Goal: Task Accomplishment & Management: Use online tool/utility

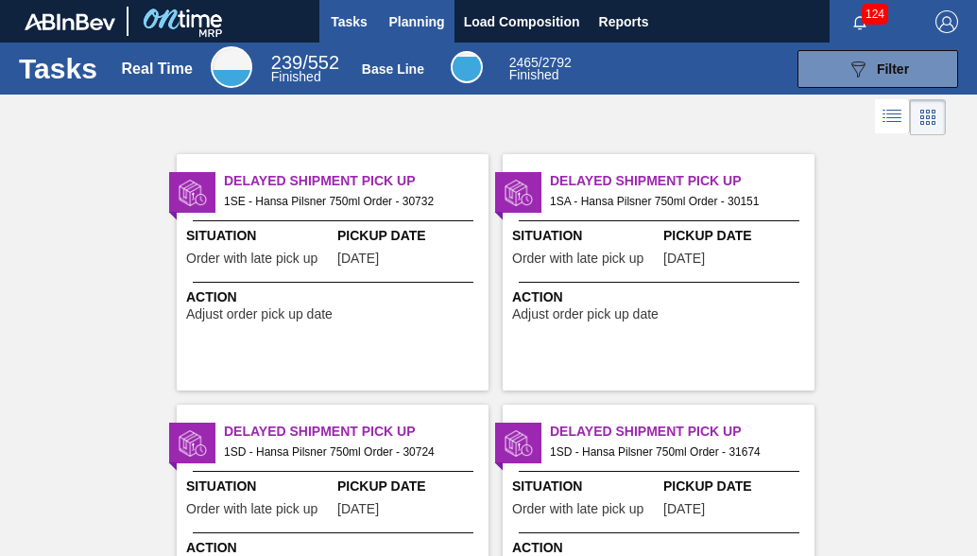
click at [431, 31] on span "Planning" at bounding box center [417, 21] width 56 height 23
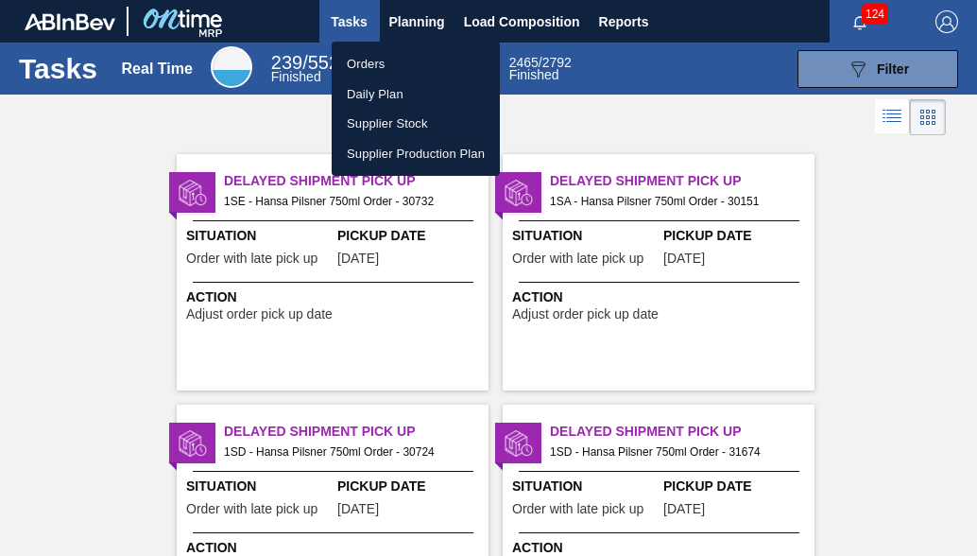
click at [403, 65] on li "Orders" at bounding box center [416, 64] width 168 height 30
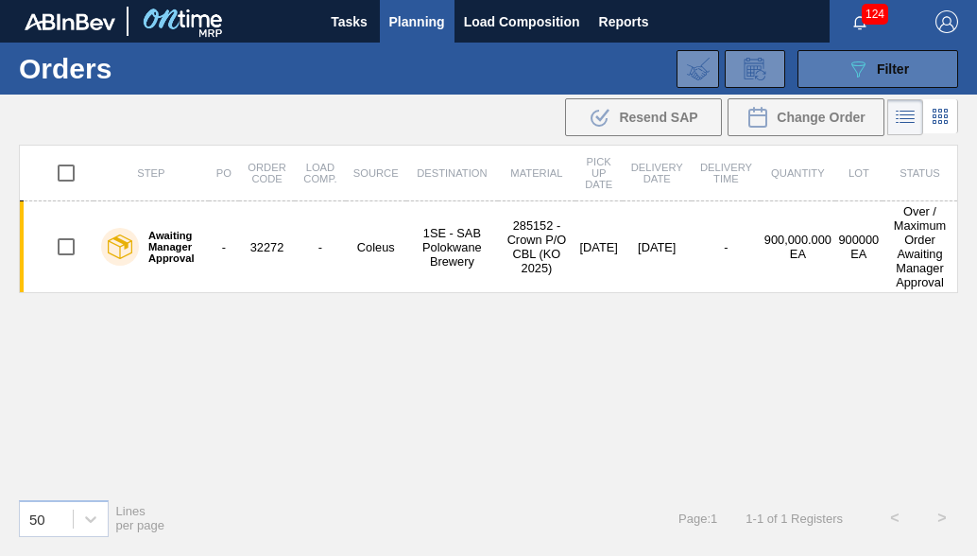
click at [882, 71] on span "Filter" at bounding box center [893, 68] width 32 height 15
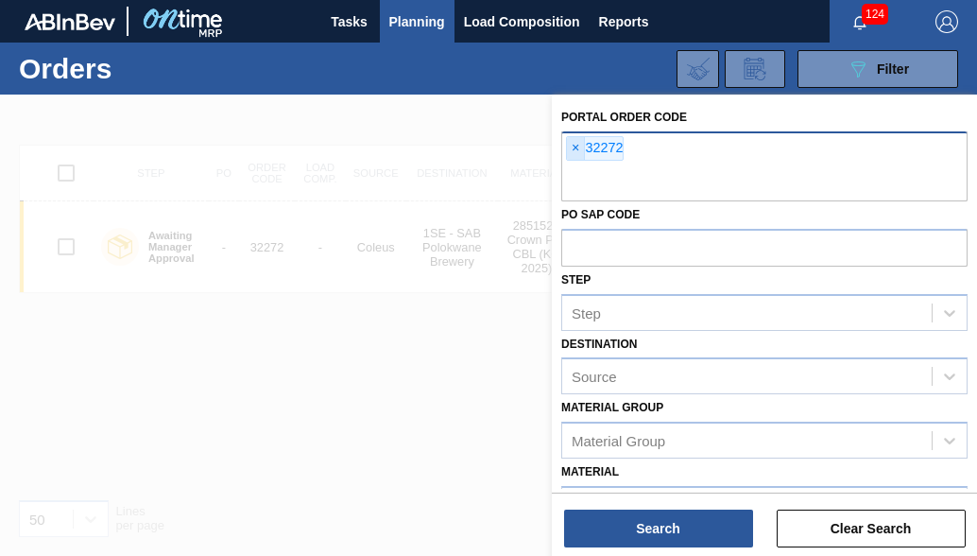
click at [575, 148] on span "×" at bounding box center [576, 148] width 18 height 23
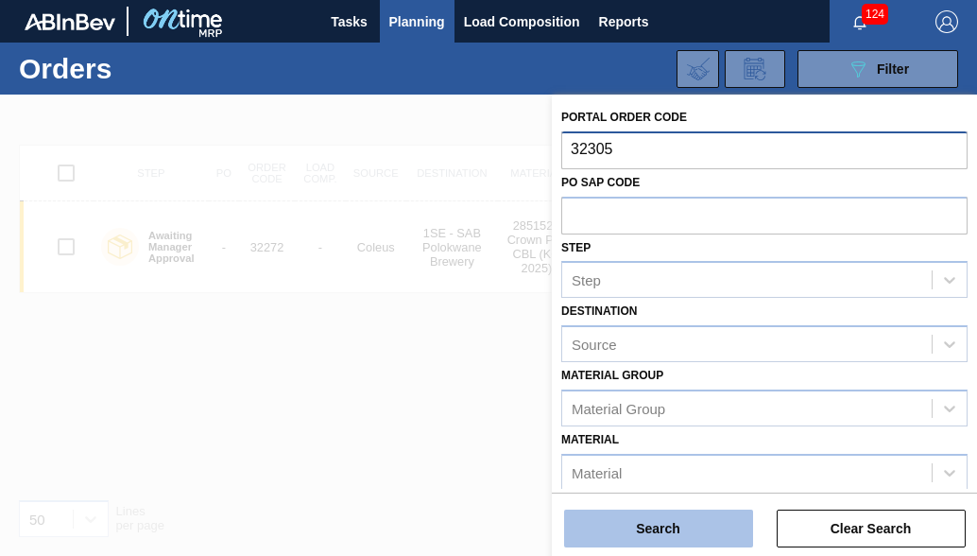
type input "32305"
click at [605, 528] on button "Search" at bounding box center [658, 528] width 189 height 38
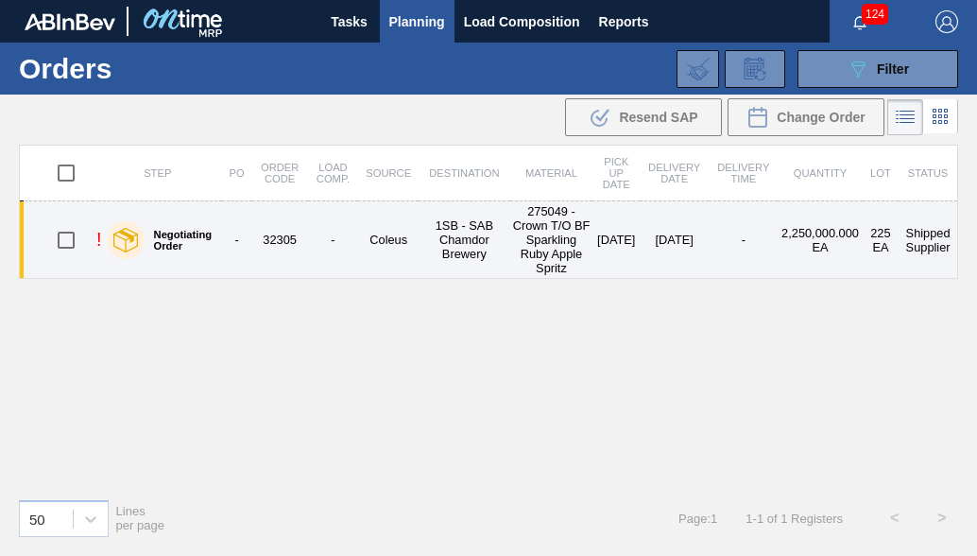
click at [320, 248] on td "-" at bounding box center [333, 239] width 51 height 77
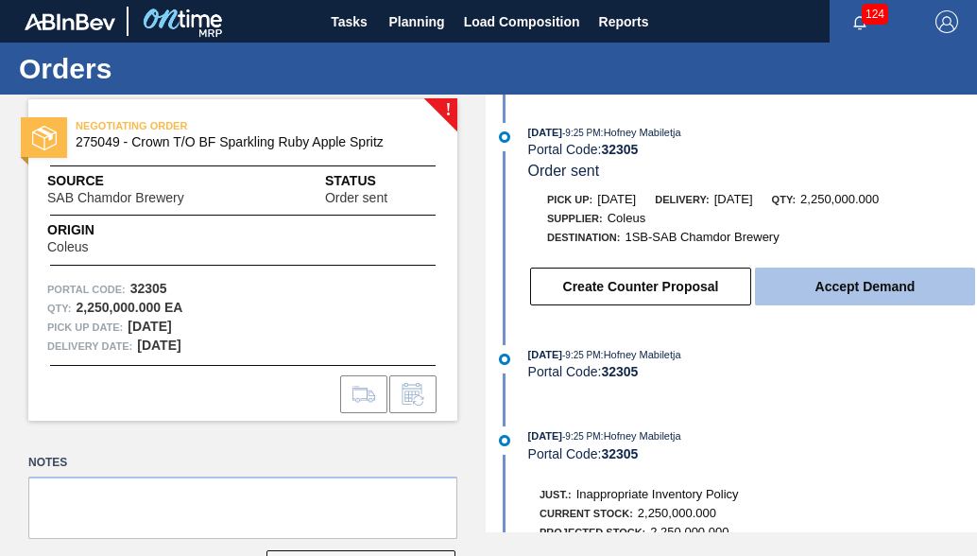
click at [851, 289] on button "Accept Demand" at bounding box center [865, 286] width 220 height 38
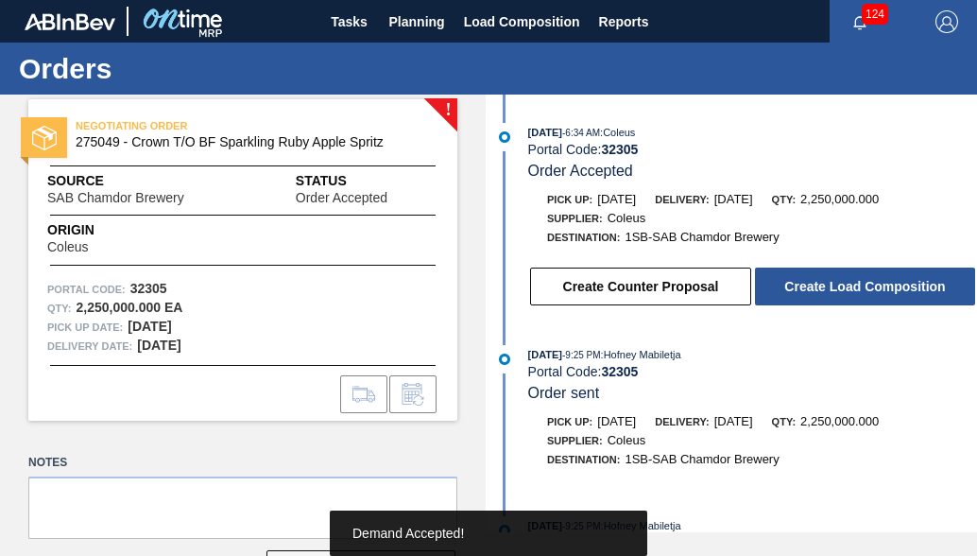
click at [851, 289] on button "Create Load Composition" at bounding box center [865, 286] width 220 height 38
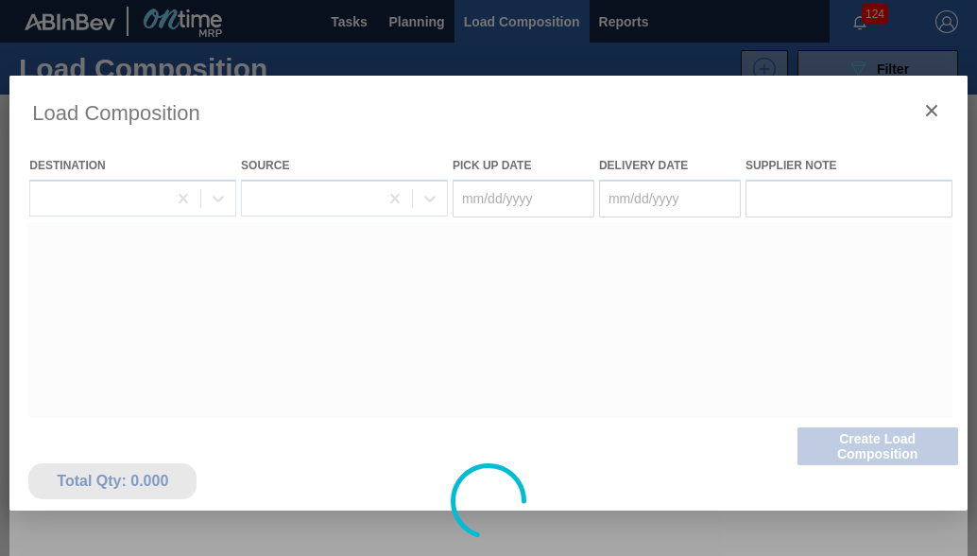
type Date "[DATE]"
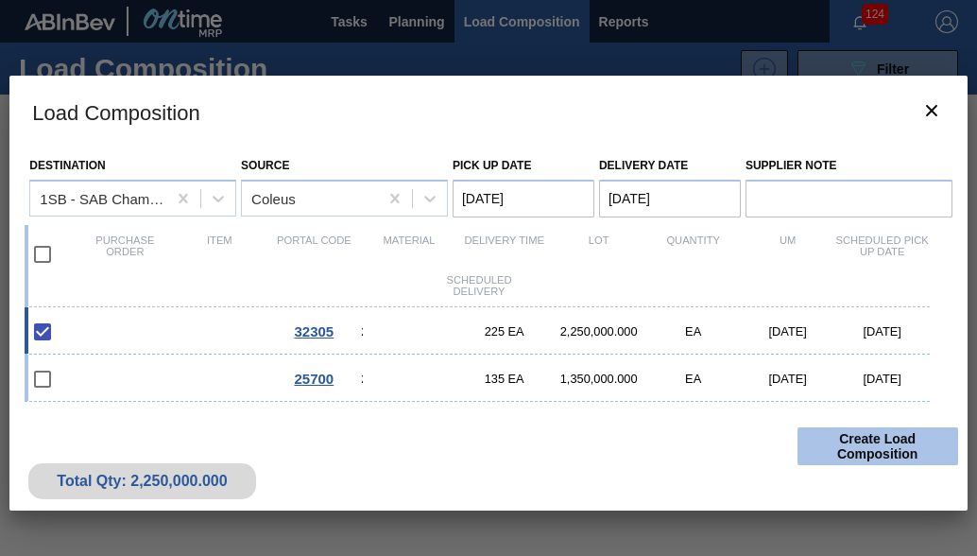
click at [862, 442] on button "Create Load Composition" at bounding box center [878, 446] width 161 height 38
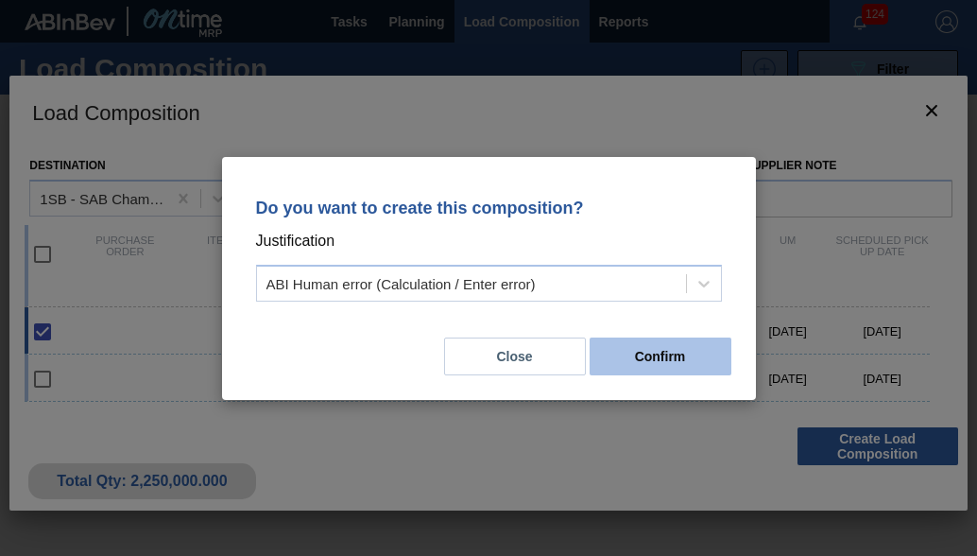
click at [678, 364] on button "Confirm" at bounding box center [661, 356] width 142 height 38
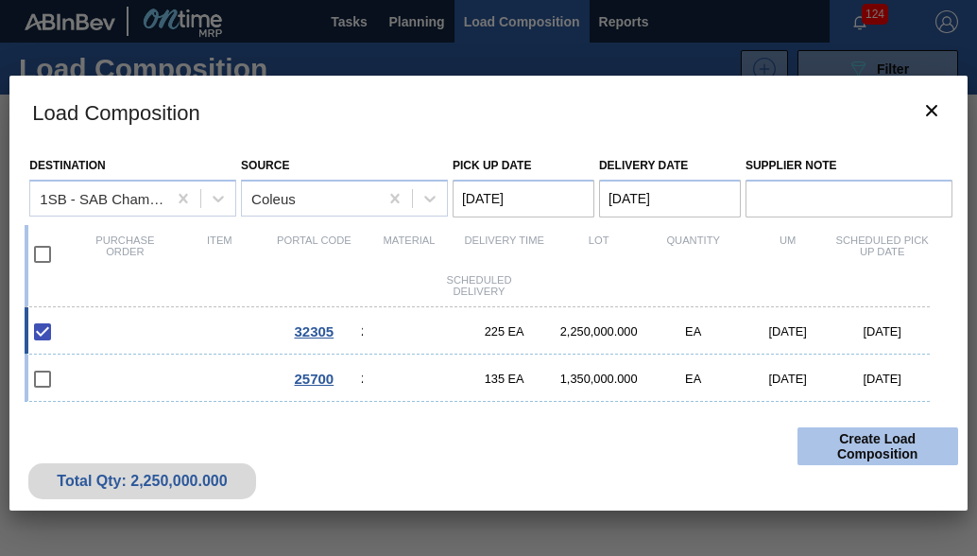
click at [820, 457] on button "Create Load Composition" at bounding box center [878, 446] width 161 height 38
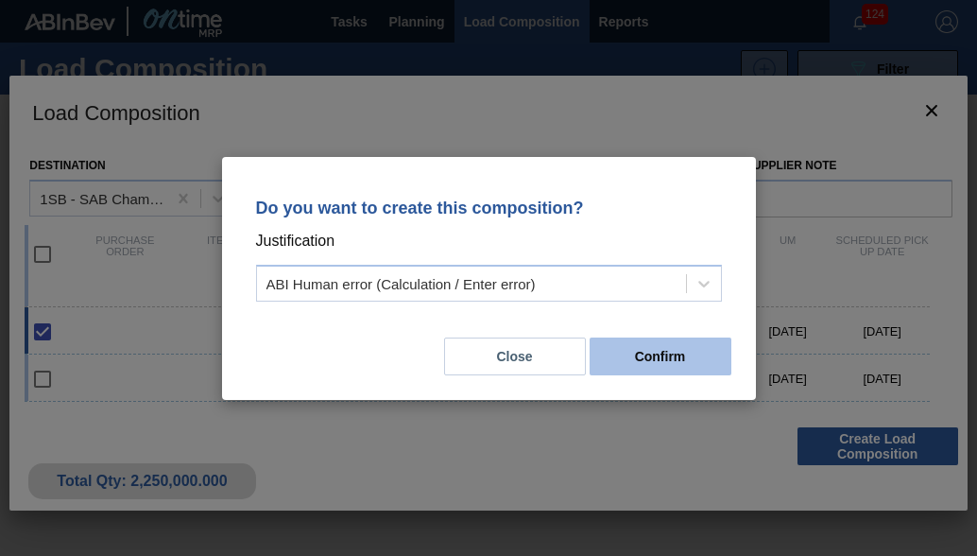
click at [674, 364] on button "Confirm" at bounding box center [661, 356] width 142 height 38
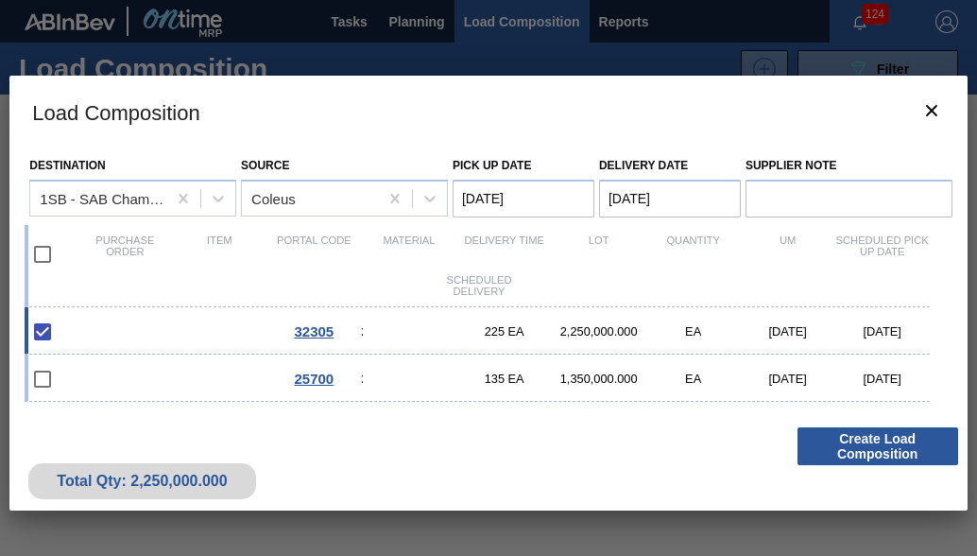
click at [599, 333] on div "2,250,000.000" at bounding box center [599, 331] width 95 height 14
checkbox input "false"
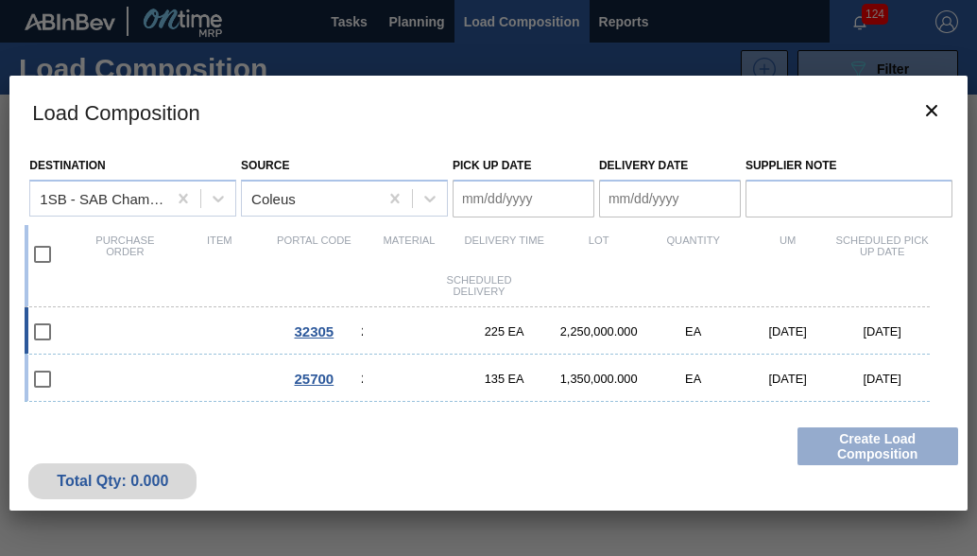
click at [599, 333] on div "2,250,000.000" at bounding box center [599, 331] width 95 height 14
type Date "[DATE]"
checkbox input "true"
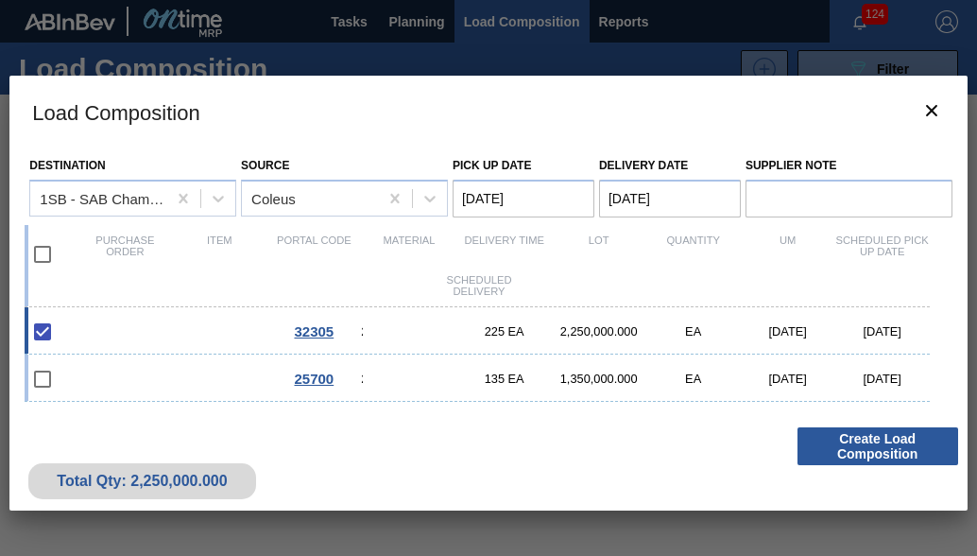
click at [645, 200] on Date "[DATE]" at bounding box center [670, 199] width 142 height 38
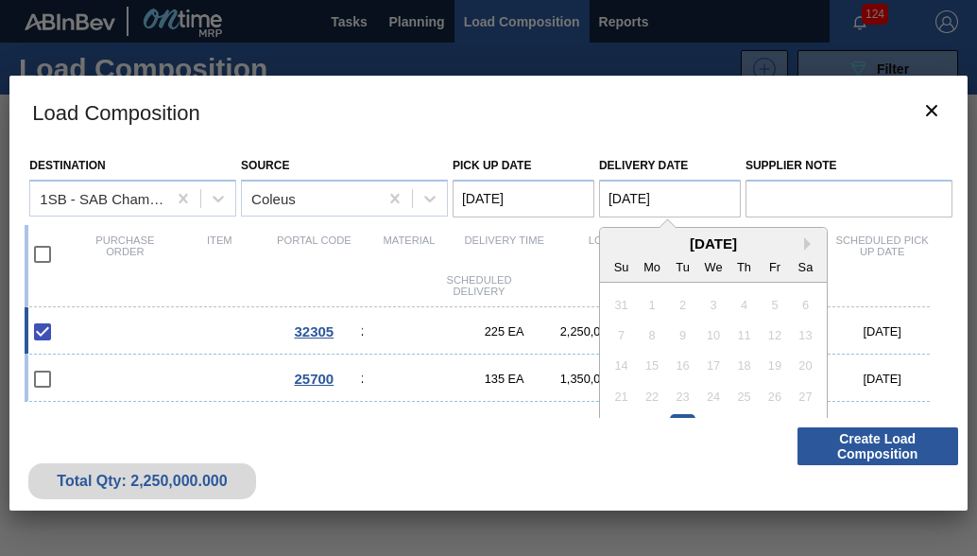
click at [624, 196] on Date "[DATE]" at bounding box center [670, 199] width 142 height 38
click at [687, 414] on div "30" at bounding box center [683, 427] width 26 height 26
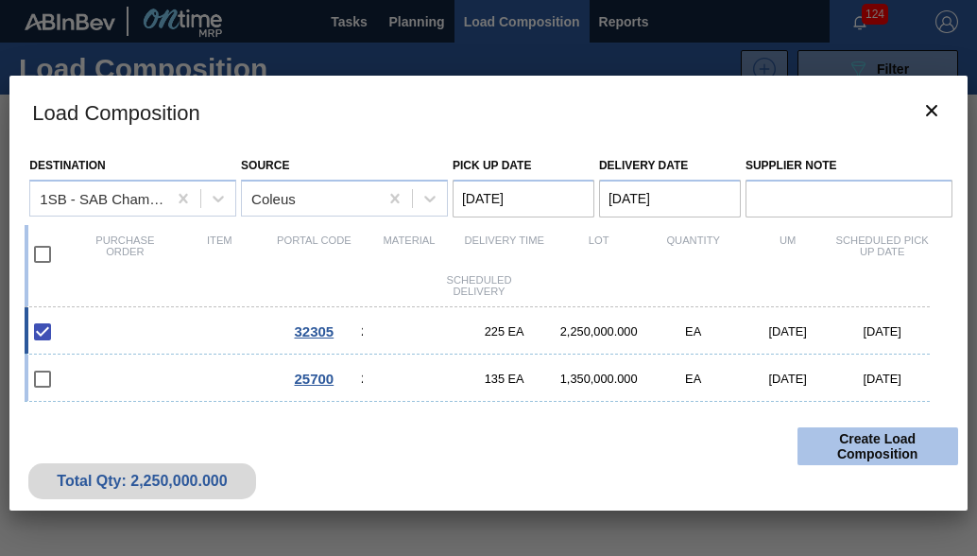
click at [847, 445] on button "Create Load Composition" at bounding box center [878, 446] width 161 height 38
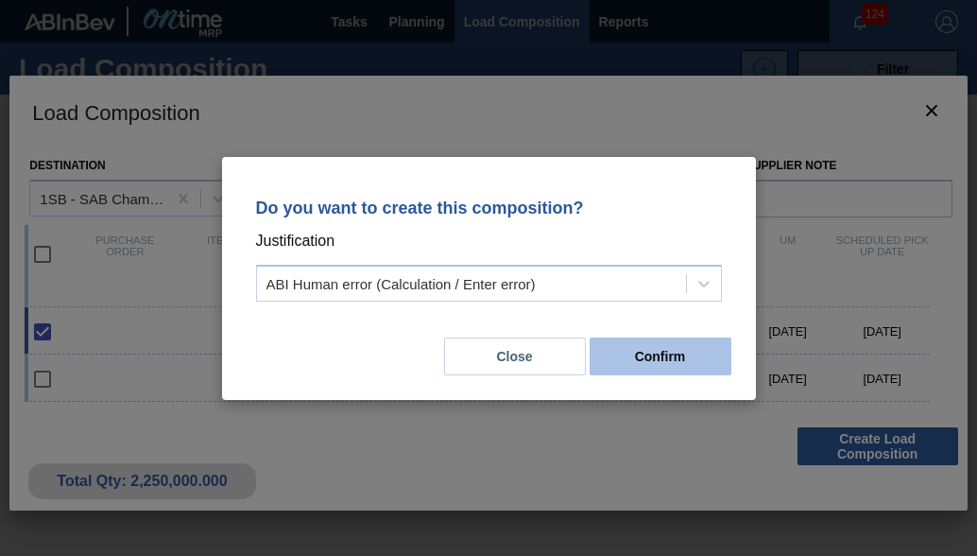
click at [645, 359] on button "Confirm" at bounding box center [661, 356] width 142 height 38
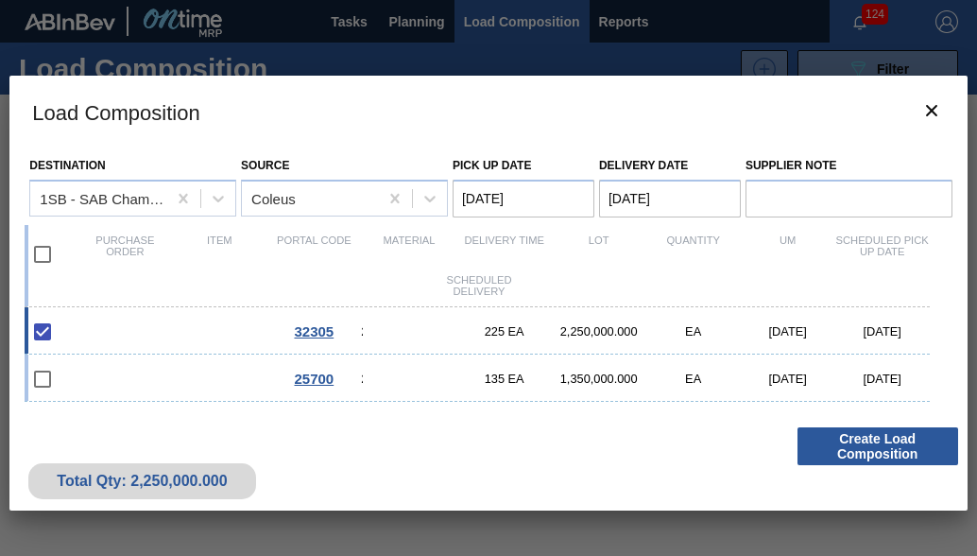
click at [650, 345] on div "32305 275049 - Crown T/O BF Sparkling Ruby Apple Spritz 225 EA 2,250,000.000 EA…" at bounding box center [477, 330] width 904 height 47
checkbox input "false"
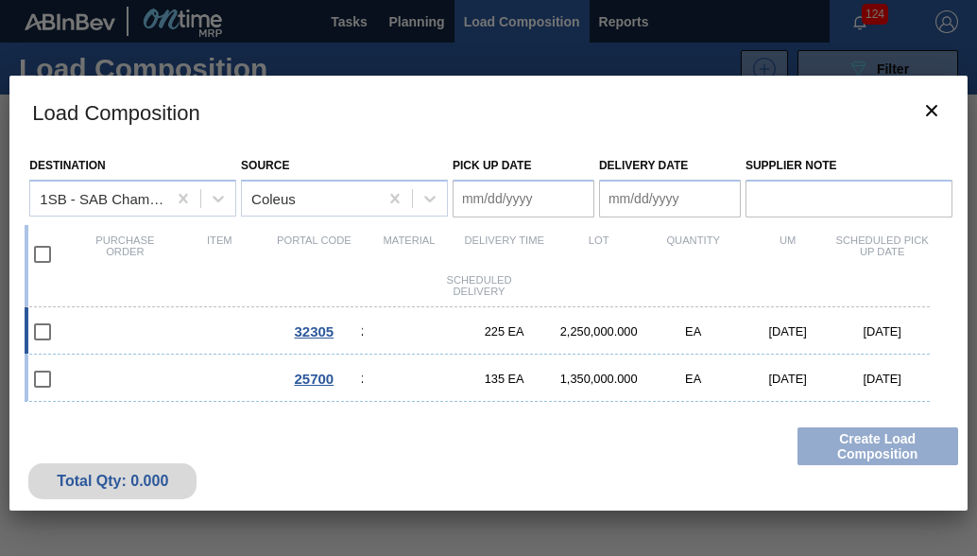
click at [650, 344] on div "32305 275049 - Crown T/O BF Sparkling Ruby Apple Spritz 225 EA 2,250,000.000 EA…" at bounding box center [477, 330] width 904 height 47
type Date "[DATE]"
checkbox input "true"
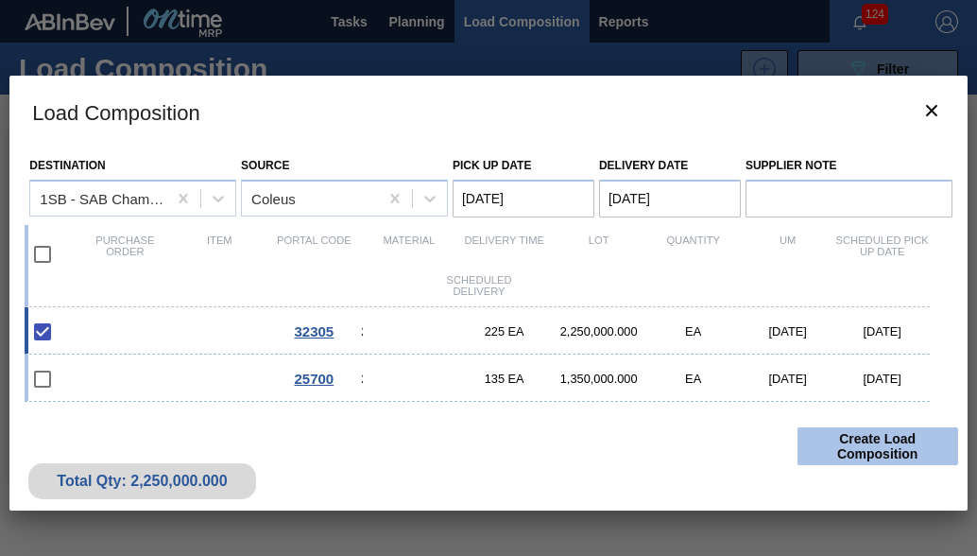
click at [905, 453] on button "Create Load Composition" at bounding box center [878, 446] width 161 height 38
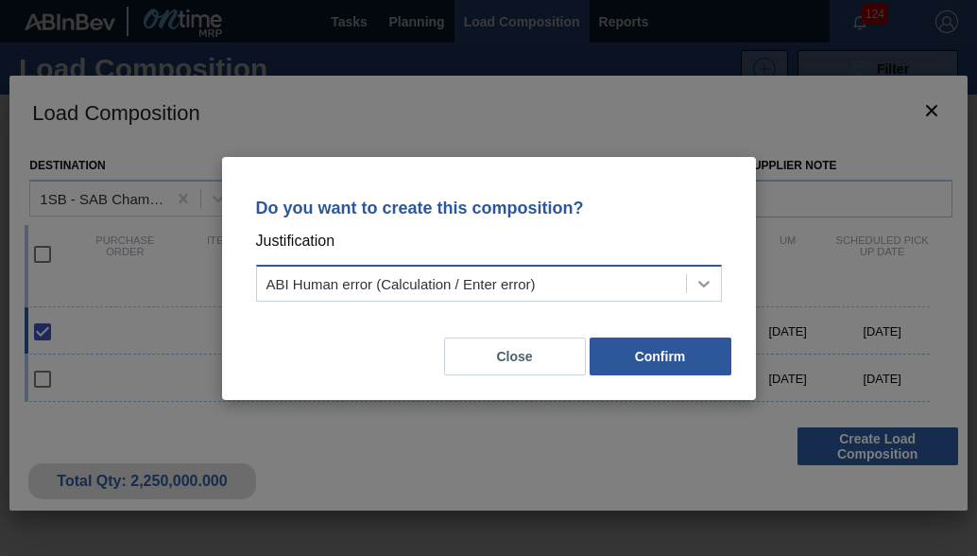
click at [705, 287] on icon at bounding box center [704, 283] width 19 height 19
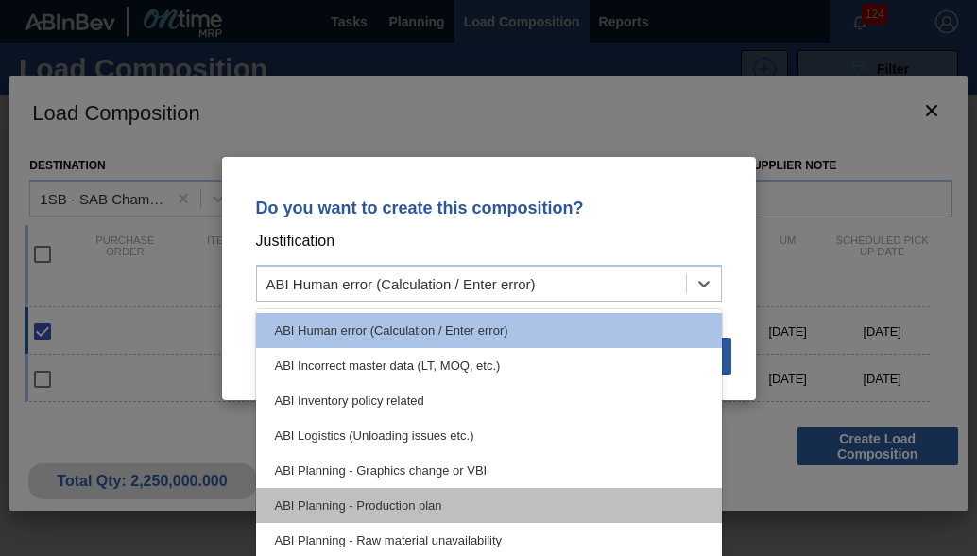
click at [451, 510] on div "ABI Planning - Production plan" at bounding box center [489, 505] width 466 height 35
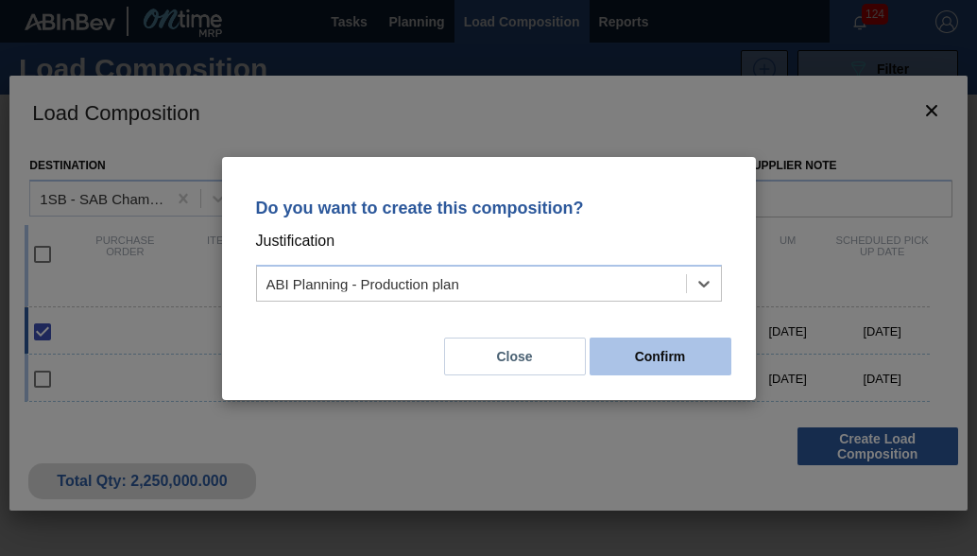
click at [627, 362] on button "Confirm" at bounding box center [661, 356] width 142 height 38
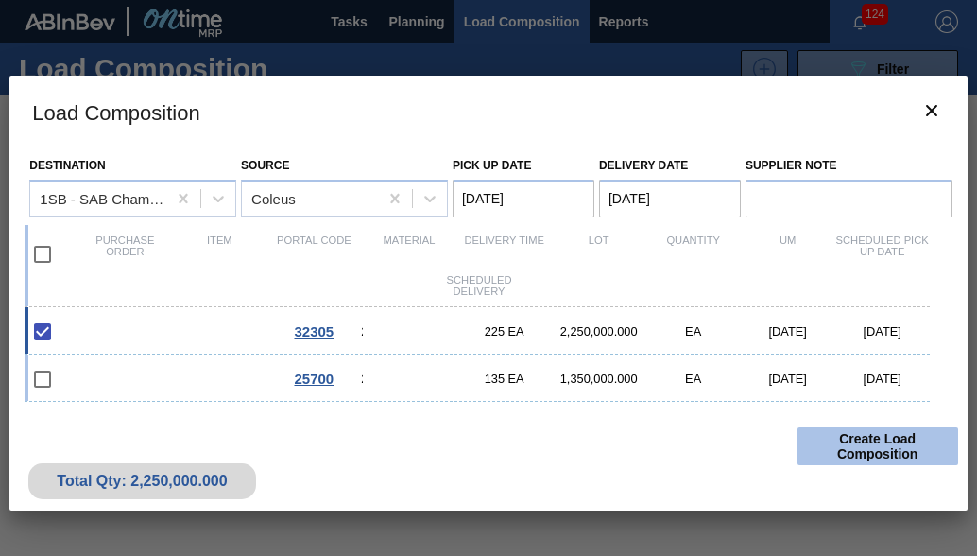
click at [823, 443] on button "Create Load Composition" at bounding box center [878, 446] width 161 height 38
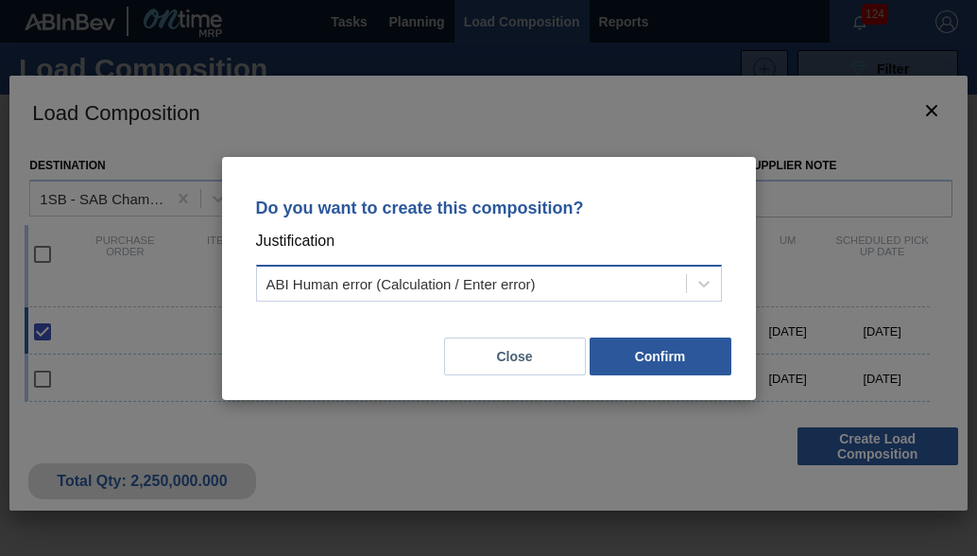
click at [404, 293] on div "ABI Human error (Calculation / Enter error)" at bounding box center [471, 282] width 429 height 27
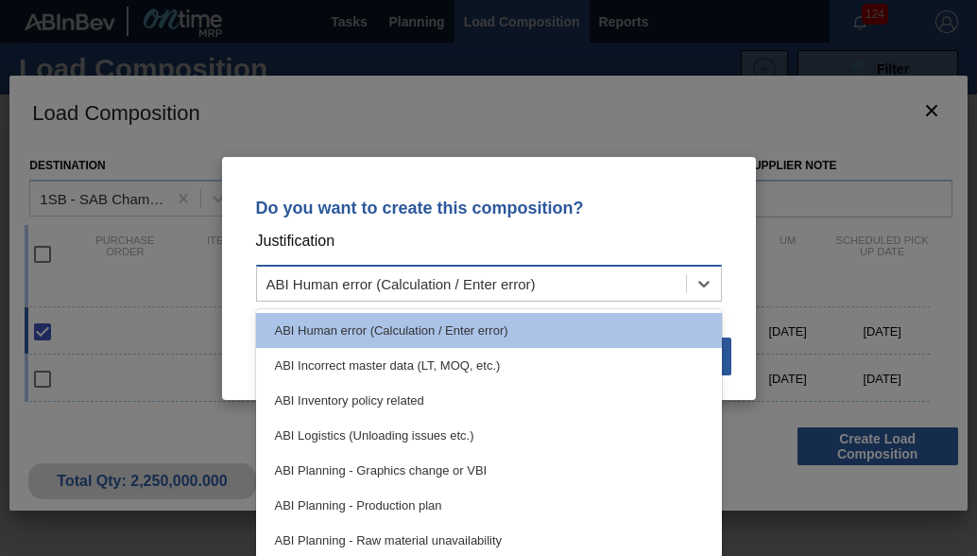
click at [404, 293] on div "ABI Human error (Calculation / Enter error)" at bounding box center [471, 282] width 429 height 27
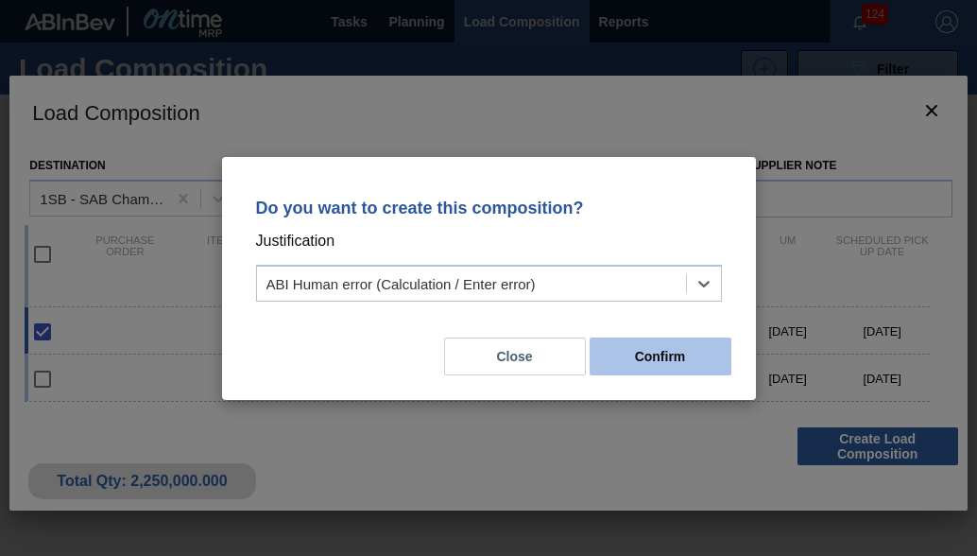
click at [699, 359] on button "Confirm" at bounding box center [661, 356] width 142 height 38
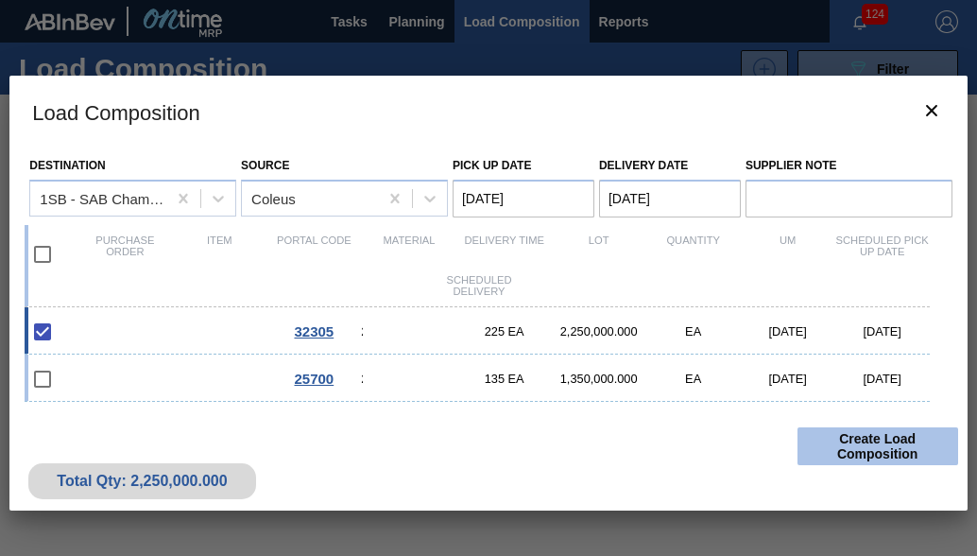
click at [858, 455] on button "Create Load Composition" at bounding box center [878, 446] width 161 height 38
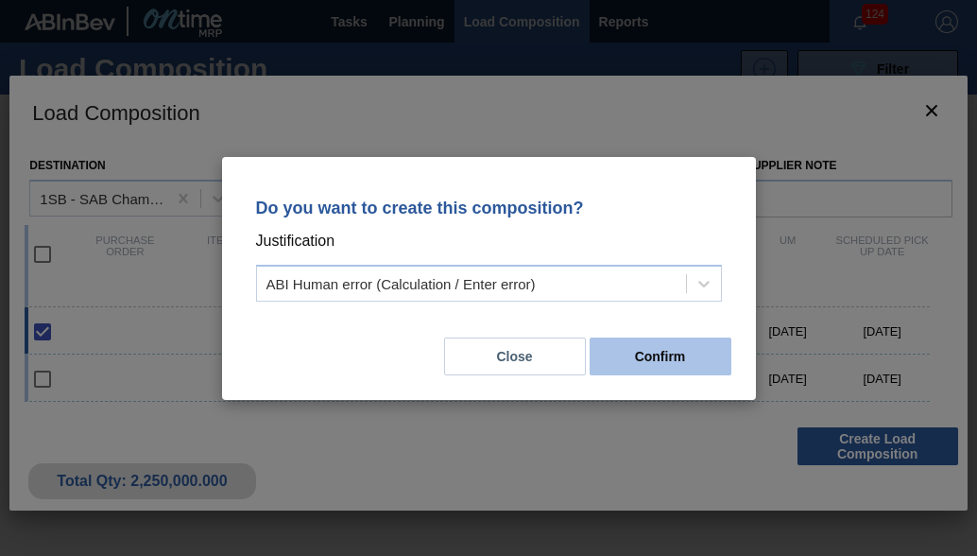
click at [682, 361] on button "Confirm" at bounding box center [661, 356] width 142 height 38
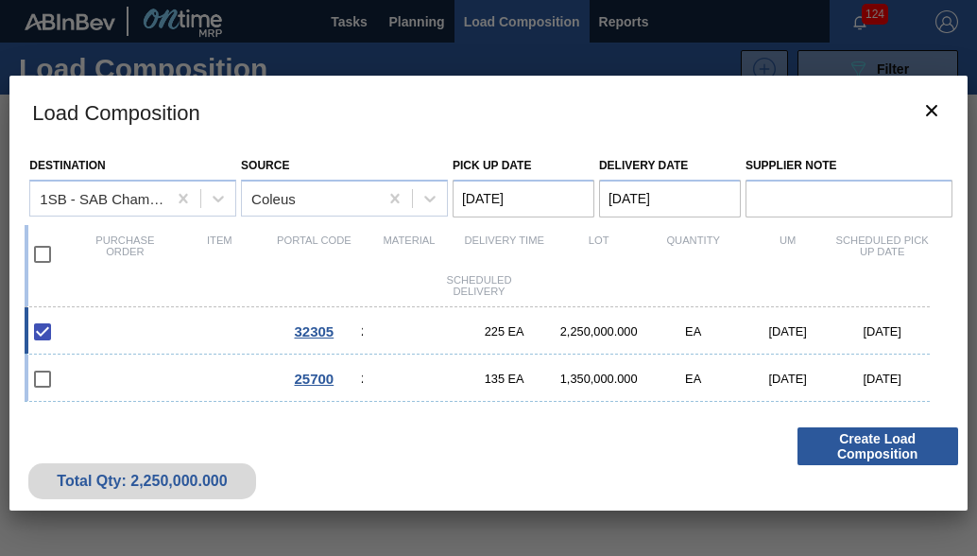
click at [672, 345] on div "32305 275049 - Crown T/O BF Sparkling Ruby Apple Spritz 225 EA 2,250,000.000 EA…" at bounding box center [477, 330] width 904 height 47
checkbox input "false"
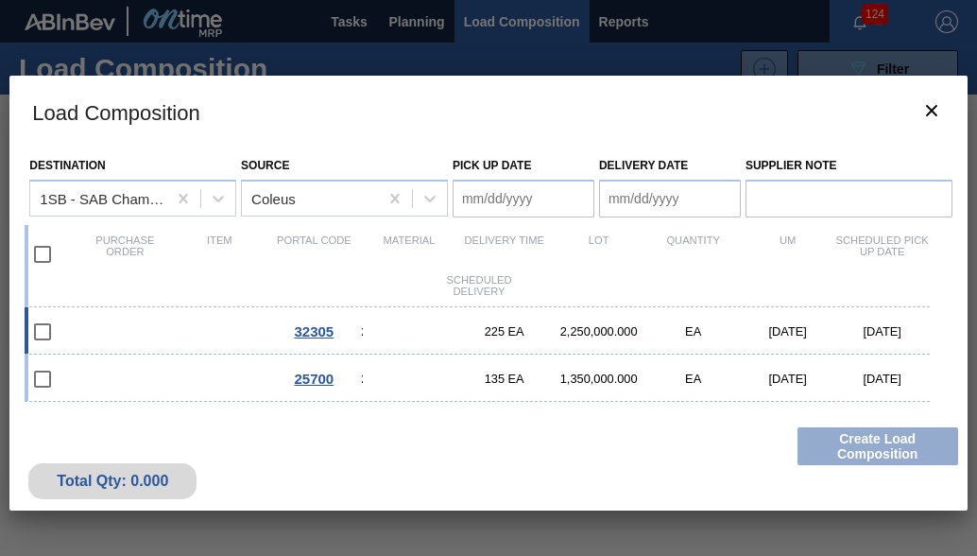
click at [672, 345] on div "32305 275049 - Crown T/O BF Sparkling Ruby Apple Spritz 225 EA 2,250,000.000 EA…" at bounding box center [477, 330] width 904 height 47
type Date "[DATE]"
checkbox input "true"
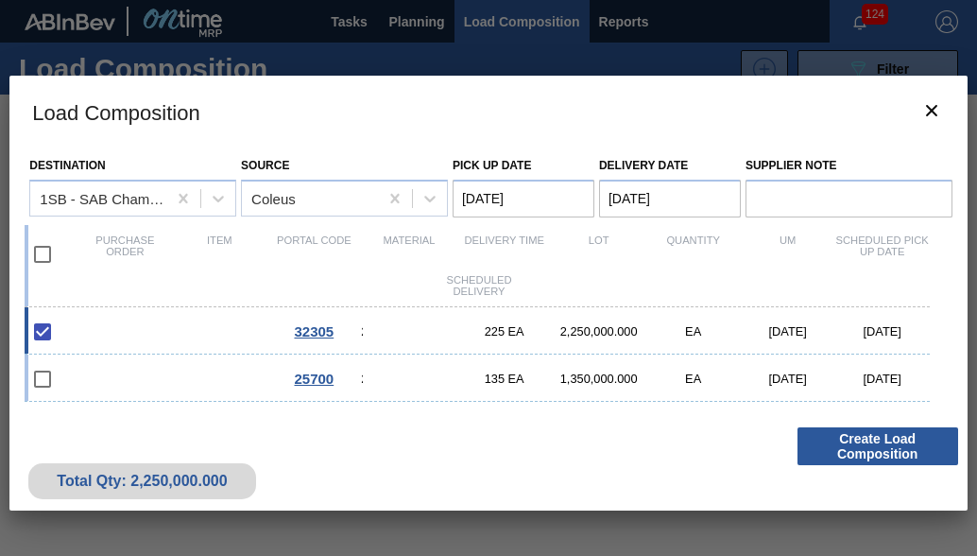
click at [672, 345] on div "32305 275049 - Crown T/O BF Sparkling Ruby Apple Spritz 225 EA 2,250,000.000 EA…" at bounding box center [477, 330] width 904 height 47
checkbox input "false"
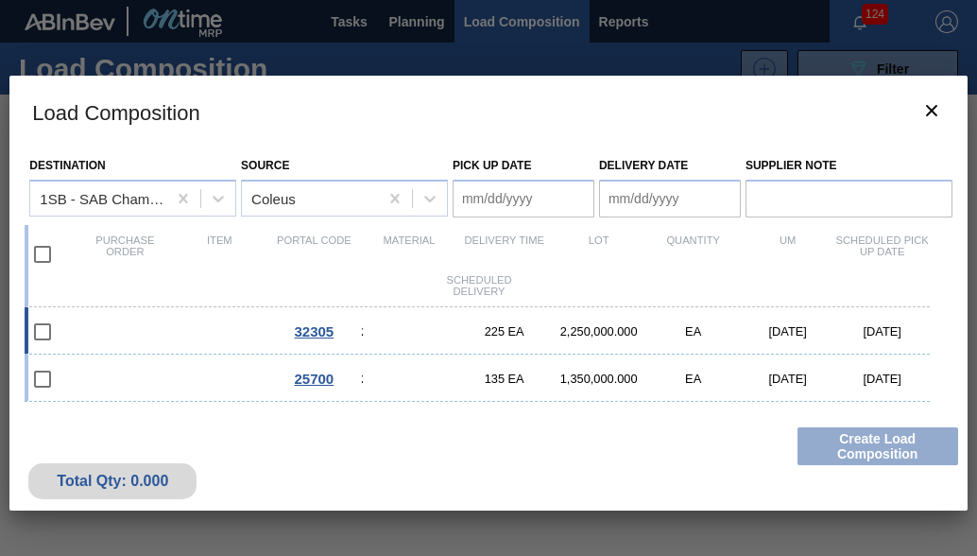
click at [672, 345] on div "32305 275049 - Crown T/O BF Sparkling Ruby Apple Spritz 225 EA 2,250,000.000 EA…" at bounding box center [477, 330] width 904 height 47
type Date "[DATE]"
checkbox input "true"
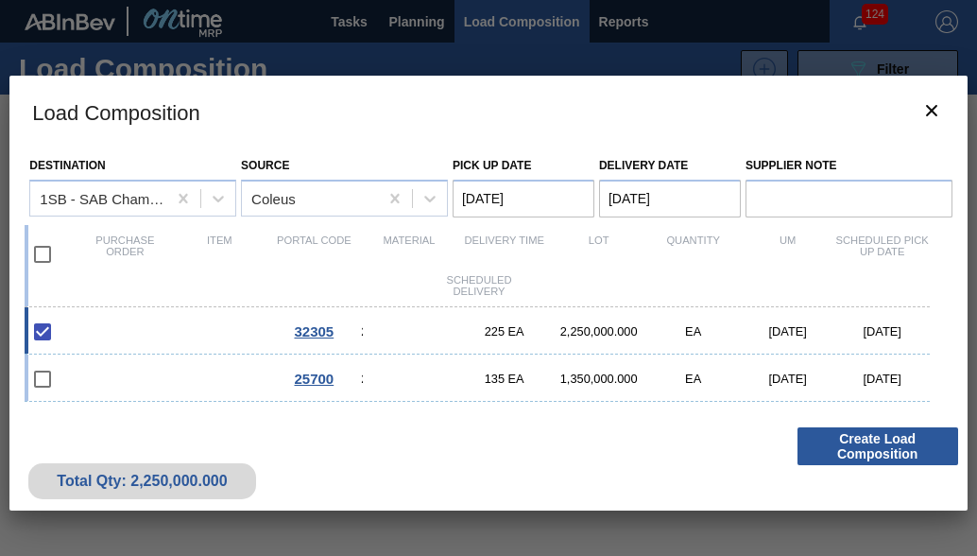
click at [624, 194] on Date "[DATE]" at bounding box center [670, 199] width 142 height 38
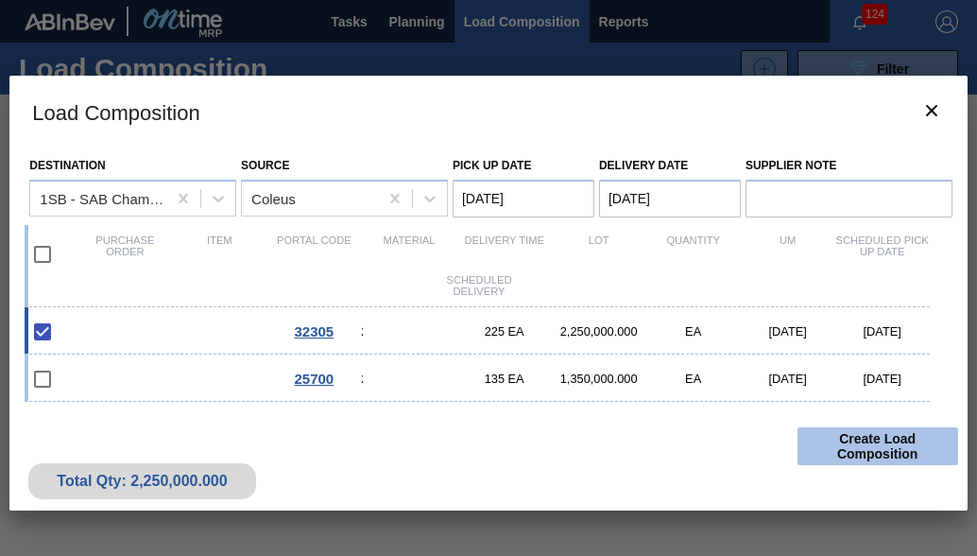
click at [841, 455] on button "Create Load Composition" at bounding box center [878, 446] width 161 height 38
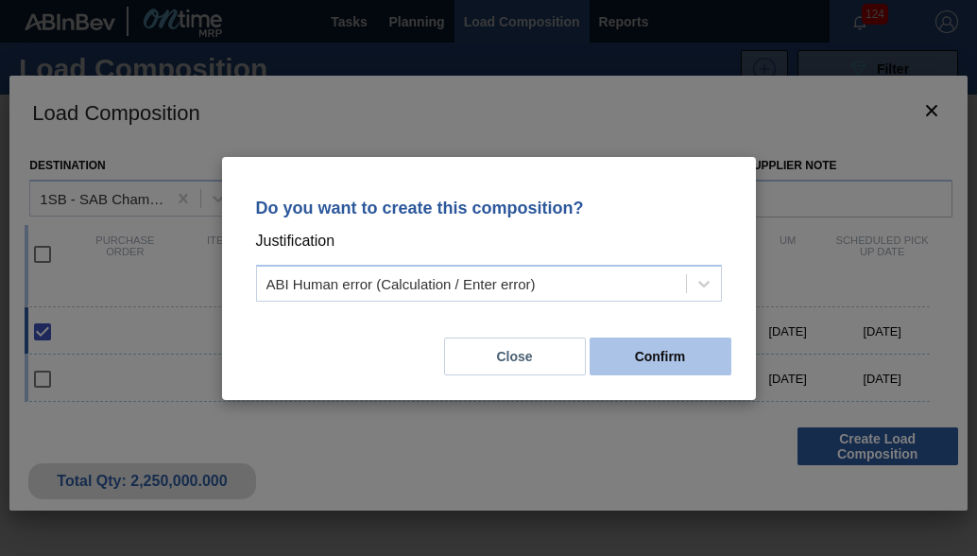
click at [671, 363] on button "Confirm" at bounding box center [661, 356] width 142 height 38
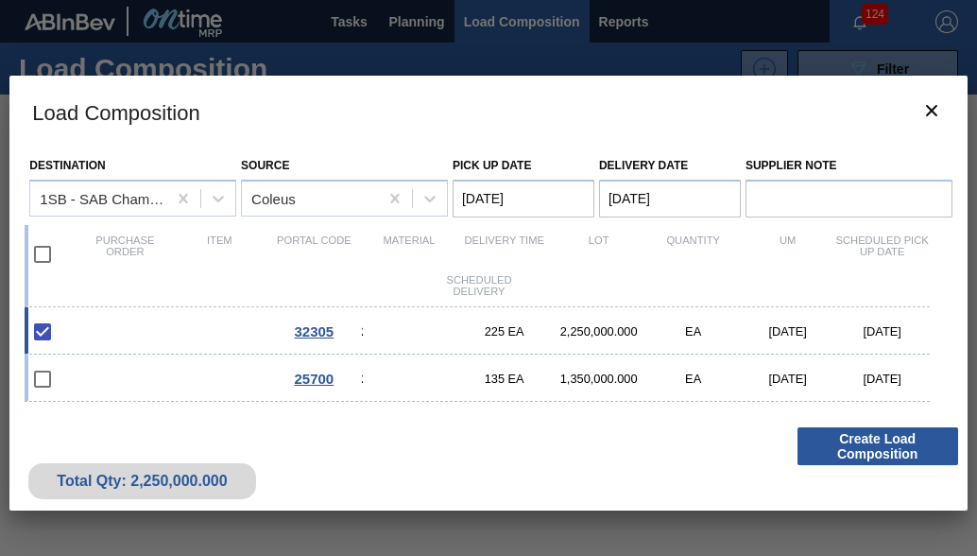
click at [623, 199] on Date "[DATE]" at bounding box center [670, 199] width 142 height 38
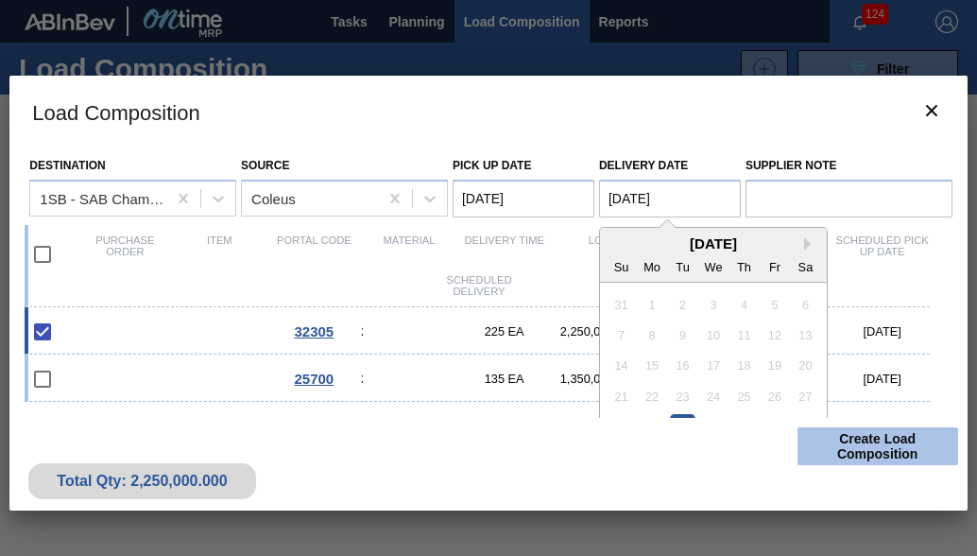
type Date "[DATE]"
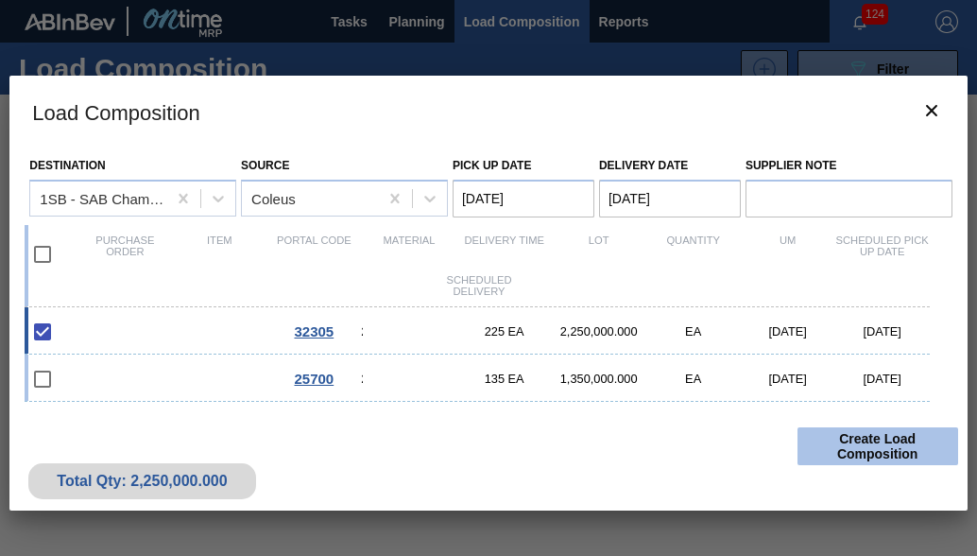
click at [848, 438] on button "Create Load Composition" at bounding box center [878, 446] width 161 height 38
